Goal: Navigation & Orientation: Find specific page/section

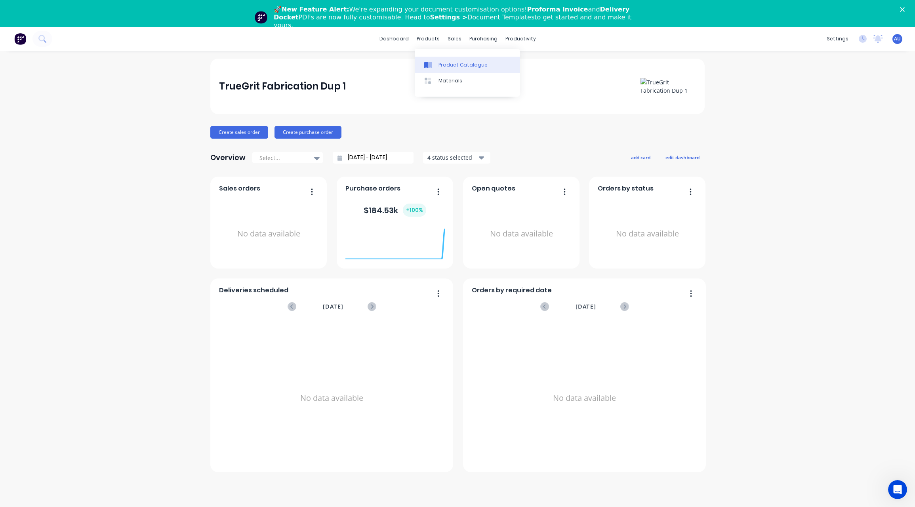
click at [443, 62] on div "Product Catalogue" at bounding box center [462, 64] width 49 height 7
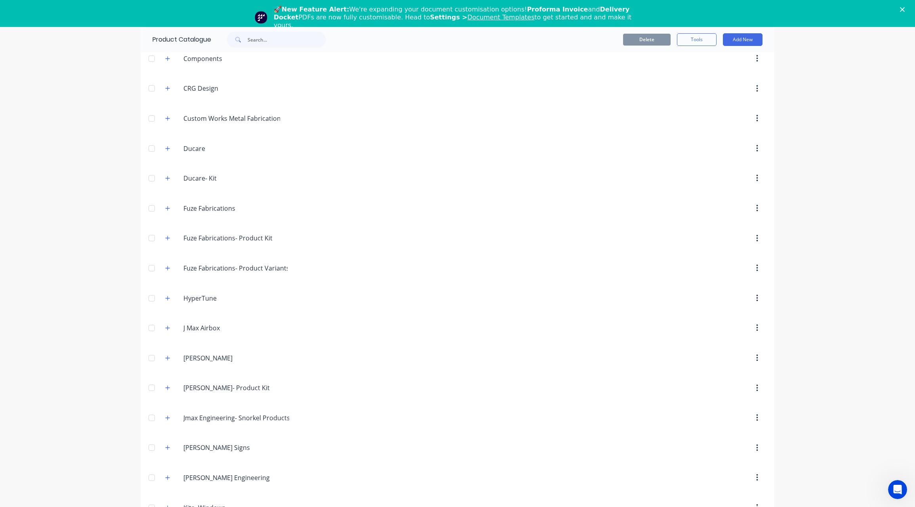
scroll to position [332, 0]
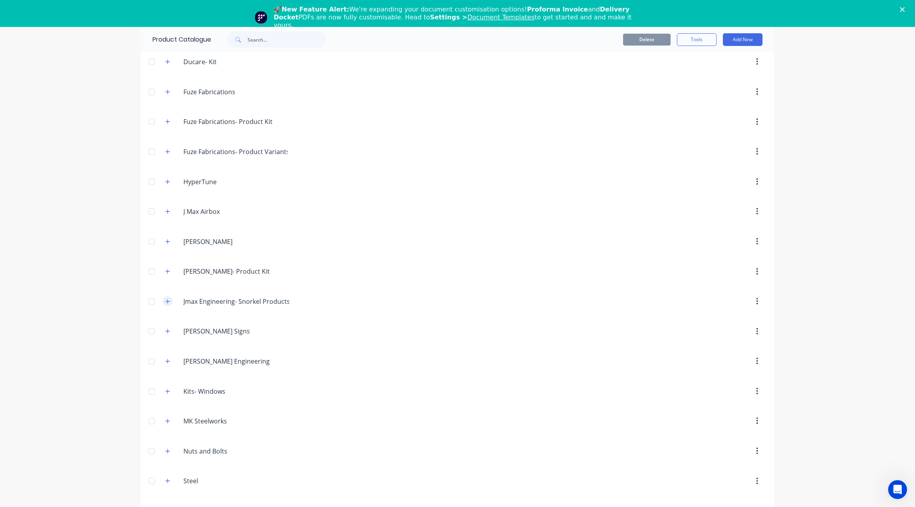
click at [165, 302] on icon "button" at bounding box center [167, 302] width 5 height 6
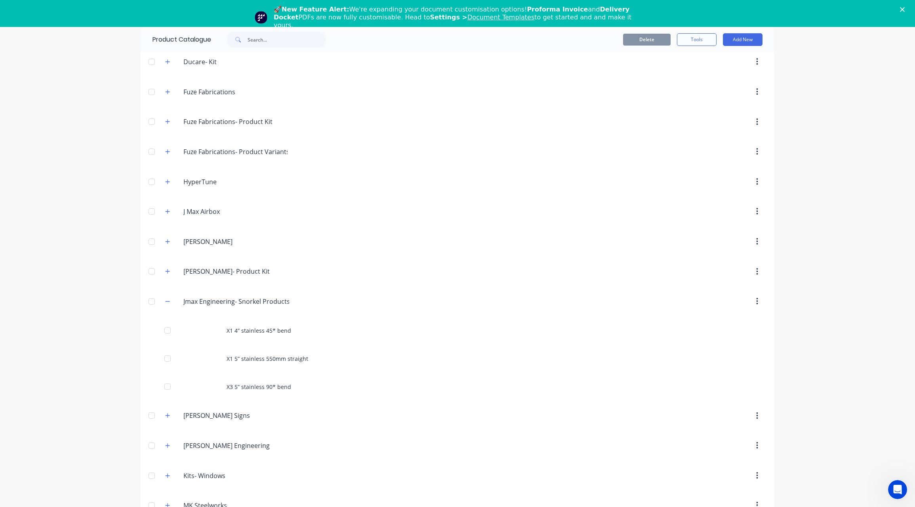
click at [285, 333] on div "X1 4” stainless 45* bend" at bounding box center [458, 330] width 634 height 28
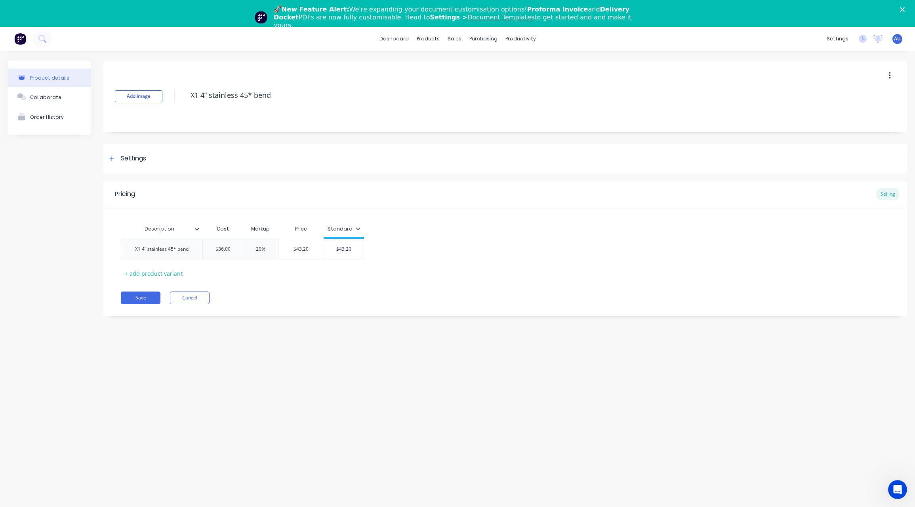
type textarea "x"
click at [278, 419] on div "Product details Collaborate Order History Add image X1 4” stainless 45* bend Se…" at bounding box center [457, 284] width 915 height 467
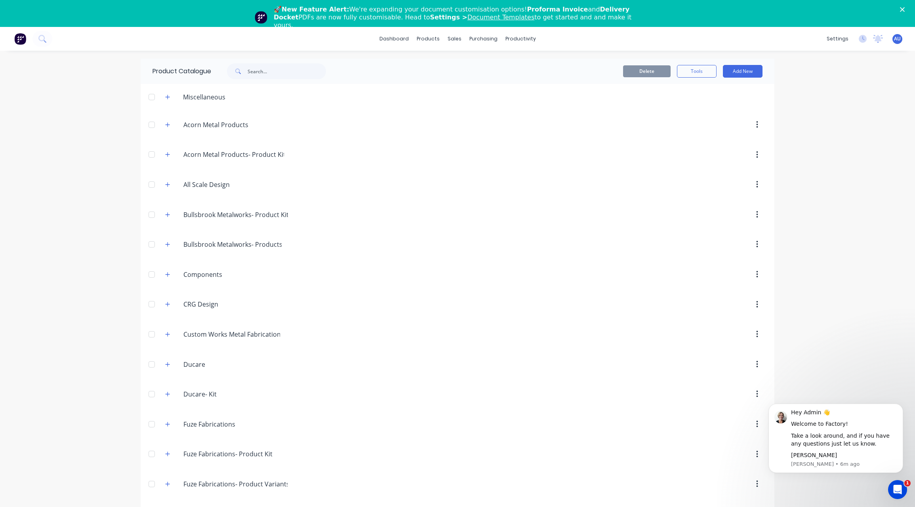
click at [833, 330] on div "dashboard products sales purchasing productivity dashboard products Product Cat…" at bounding box center [457, 280] width 915 height 507
click at [491, 57] on link "Purchase Orders" at bounding box center [513, 65] width 105 height 16
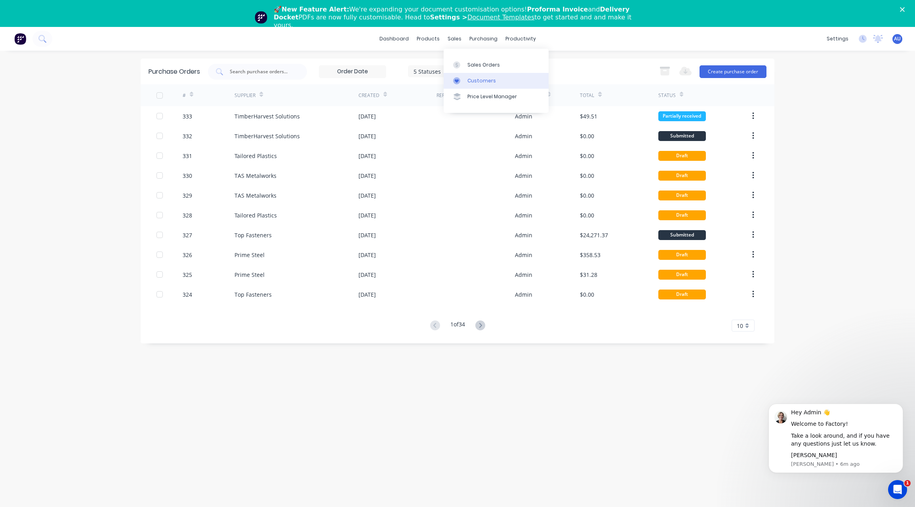
click at [473, 74] on link "Customers" at bounding box center [496, 81] width 105 height 16
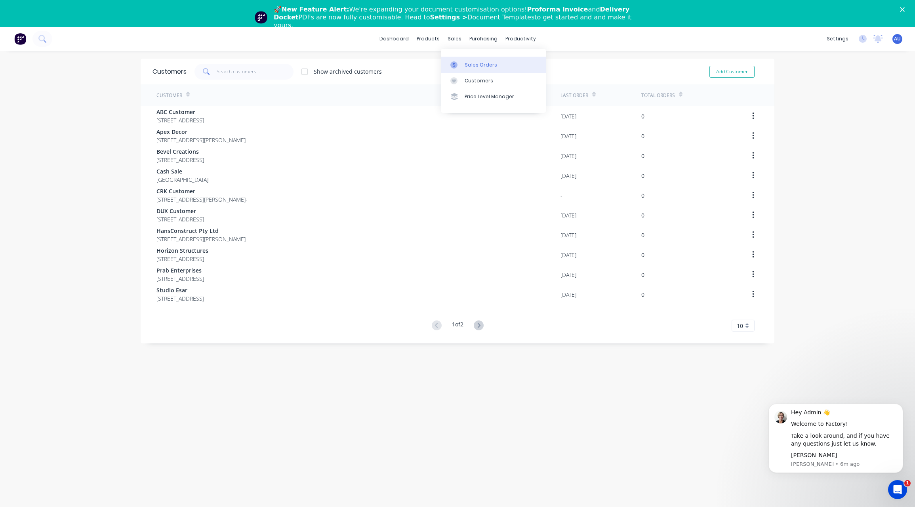
click at [462, 61] on div at bounding box center [456, 64] width 12 height 7
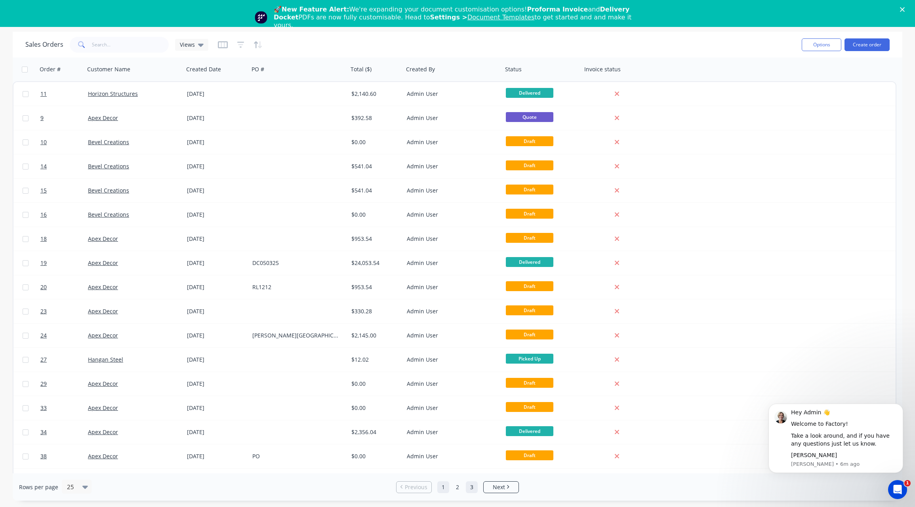
click at [473, 491] on link "3" at bounding box center [472, 487] width 12 height 12
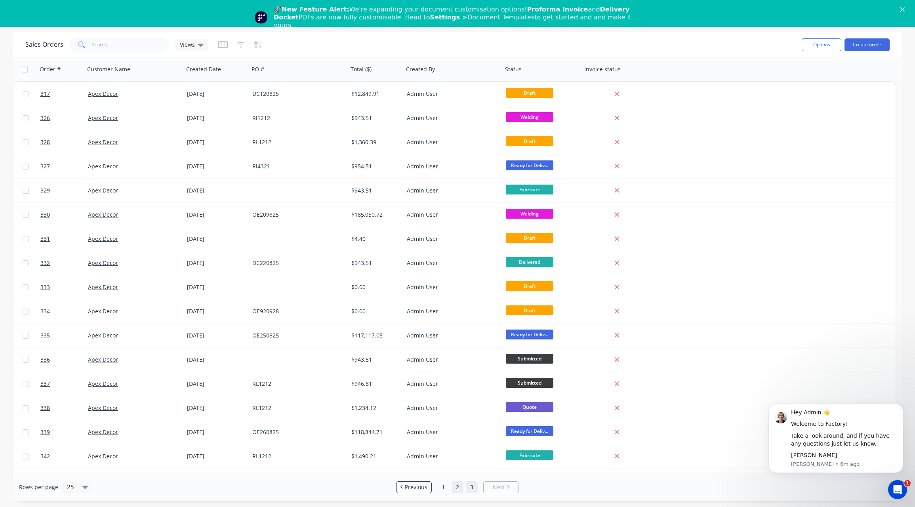
click at [454, 485] on link "2" at bounding box center [458, 487] width 12 height 12
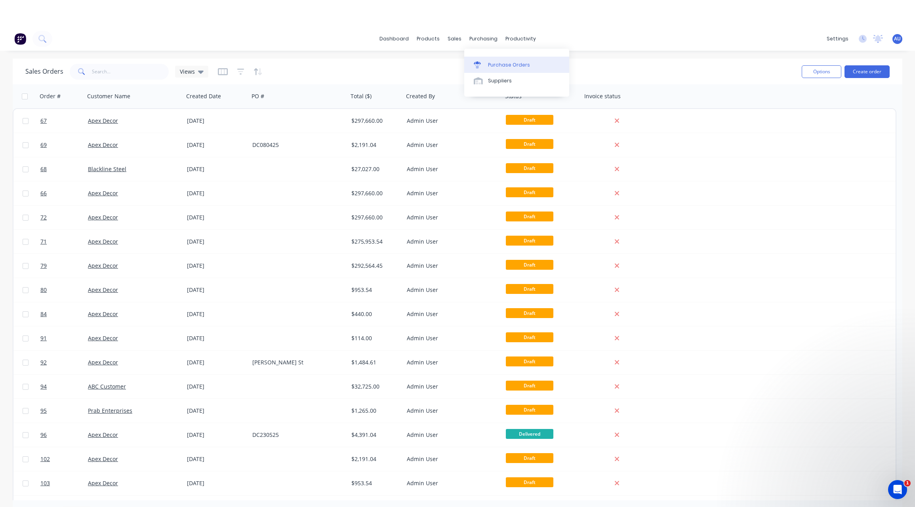
click at [491, 65] on div "Purchase Orders" at bounding box center [509, 64] width 42 height 7
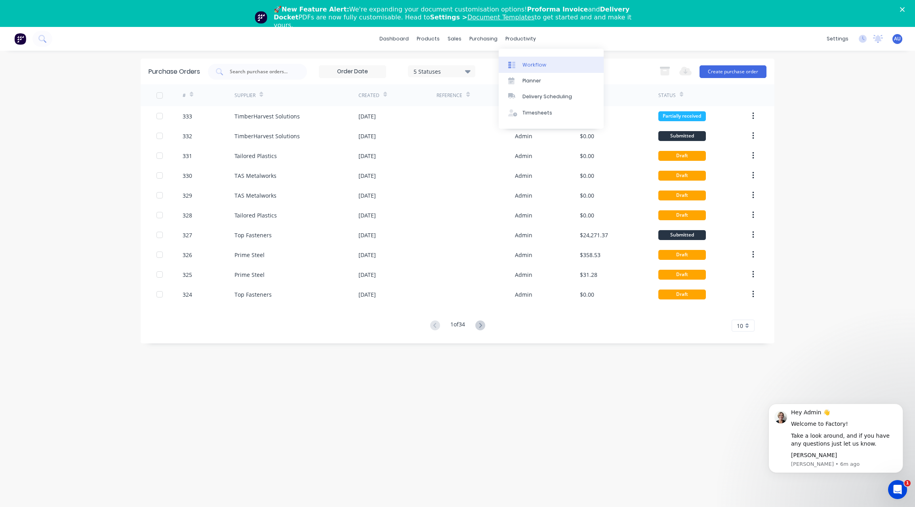
click at [534, 61] on div "Workflow" at bounding box center [534, 64] width 24 height 7
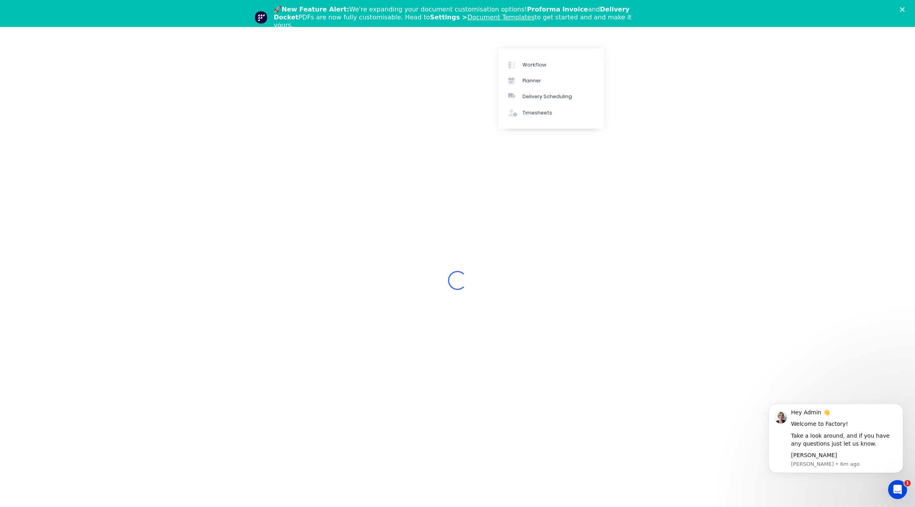
drag, startPoint x: 0, startPoint y: 355, endPoint x: 8, endPoint y: 357, distance: 8.3
click at [13, 356] on div "Loading..." at bounding box center [457, 280] width 915 height 507
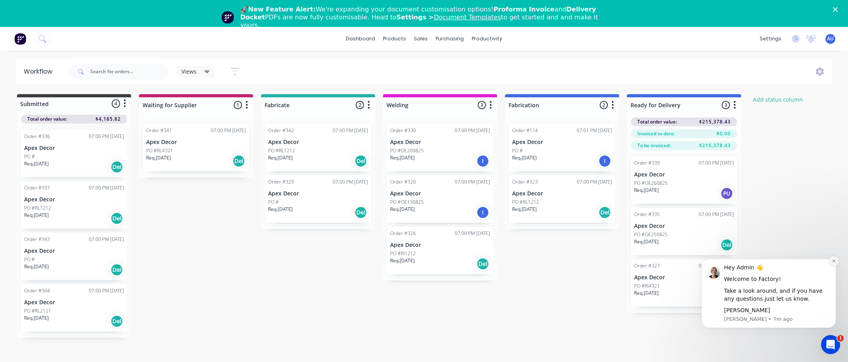
click at [831, 265] on button "Dismiss notification" at bounding box center [834, 261] width 10 height 10
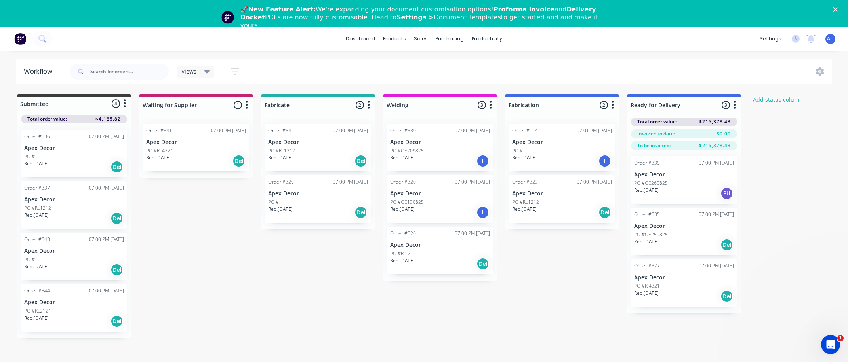
click at [816, 169] on div "Submitted 4 Status colour #3A3C3E hex #3A3C3E Save Cancel Summaries Total order…" at bounding box center [482, 216] width 976 height 244
click at [367, 39] on link "dashboard" at bounding box center [360, 39] width 37 height 12
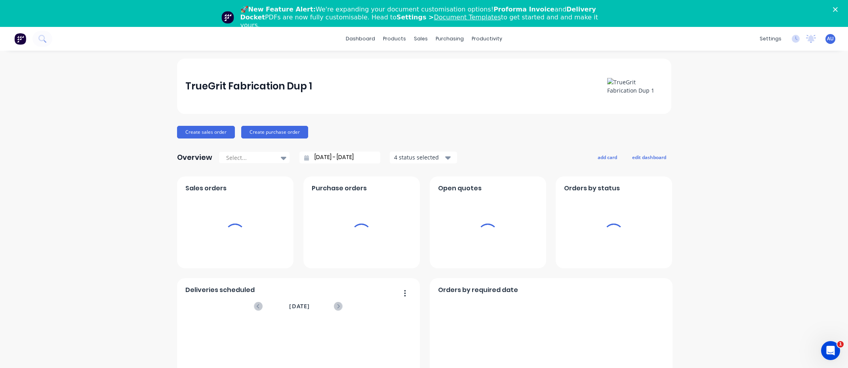
click at [116, 155] on div "TrueGrit Fabrication Dup 1 Create sales order Create purchase order Overview Se…" at bounding box center [424, 266] width 848 height 414
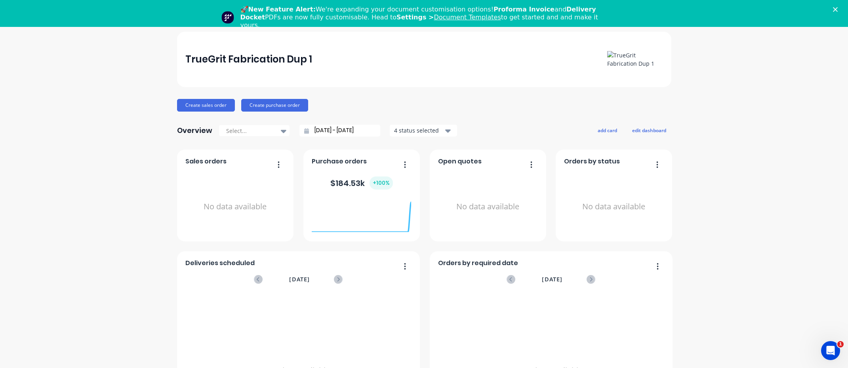
click at [838, 8] on polygon "Close" at bounding box center [835, 9] width 5 height 5
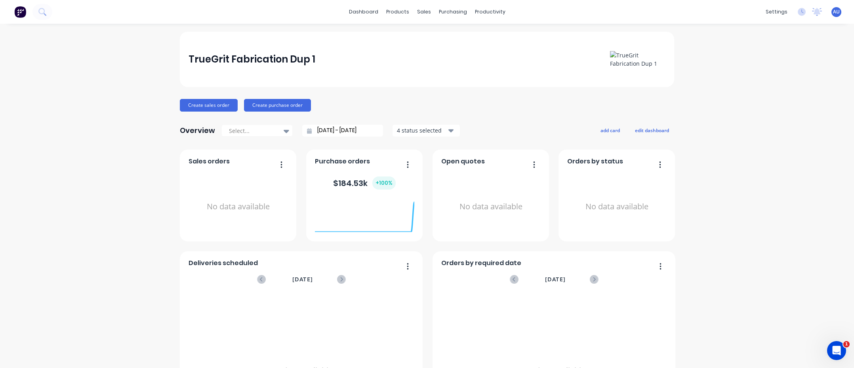
click at [773, 103] on div "TrueGrit Fabrication Dup 1 Create sales order Create purchase order Overview Se…" at bounding box center [427, 239] width 854 height 414
click at [712, 167] on div "TrueGrit Fabrication Dup 1 Create sales order Create purchase order Overview Se…" at bounding box center [427, 239] width 854 height 414
click at [724, 283] on div "TrueGrit Fabrication Dup 1 Create sales order Create purchase order Overview Se…" at bounding box center [427, 239] width 854 height 414
click at [87, 187] on div "TrueGrit Fabrication Dup 1 Create sales order Create purchase order Overview Se…" at bounding box center [427, 239] width 854 height 414
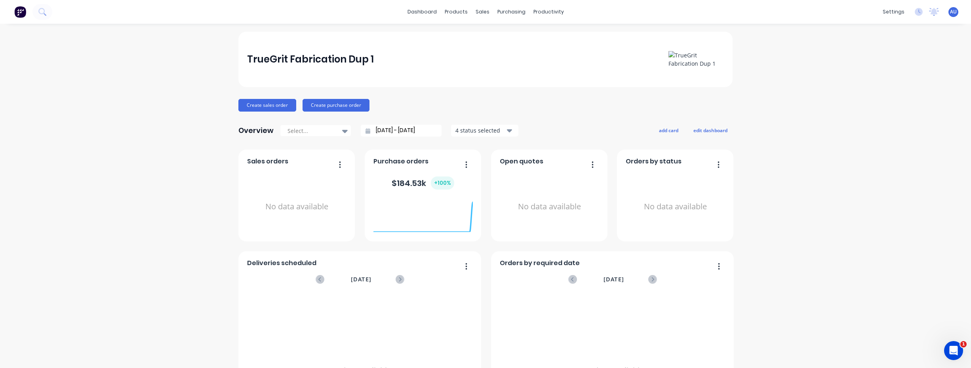
click at [107, 158] on div "TrueGrit Fabrication Dup 1 Create sales order Create purchase order Overview Se…" at bounding box center [485, 239] width 971 height 414
click at [921, 12] on span "AU" at bounding box center [953, 11] width 7 height 7
click at [911, 97] on button "Sign out" at bounding box center [904, 99] width 105 height 16
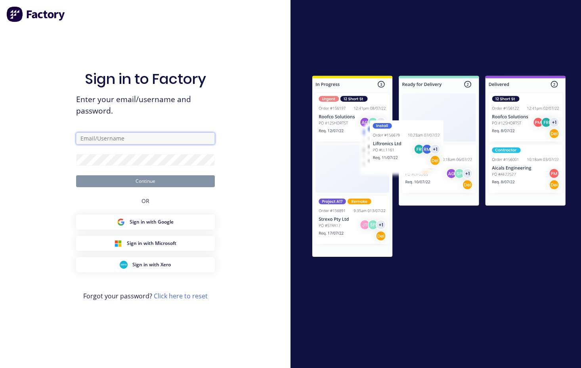
click at [124, 136] on input "text" at bounding box center [145, 139] width 139 height 12
paste input "[EMAIL_ADDRESS][DOMAIN_NAME]"
type input "[EMAIL_ADDRESS][DOMAIN_NAME]"
click at [291, 133] on div at bounding box center [435, 184] width 290 height 245
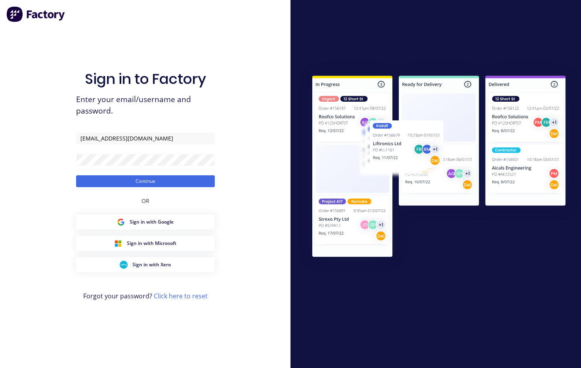
click at [259, 158] on div "Sign in to Factory Enter your email/username and password. [EMAIL_ADDRESS][DOMA…" at bounding box center [145, 184] width 290 height 368
click at [195, 180] on button "Continue" at bounding box center [145, 181] width 139 height 12
